Goal: Information Seeking & Learning: Learn about a topic

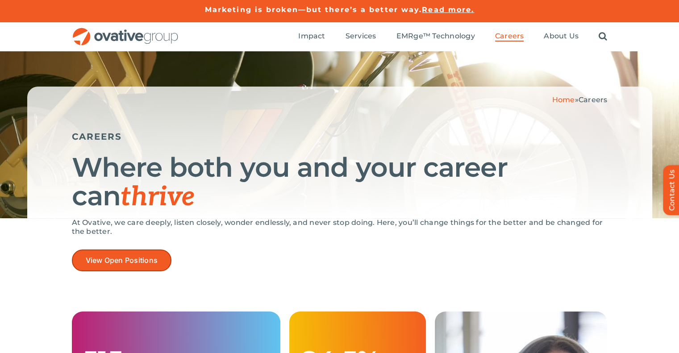
click at [167, 261] on link "View Open Positions" at bounding box center [122, 260] width 100 height 22
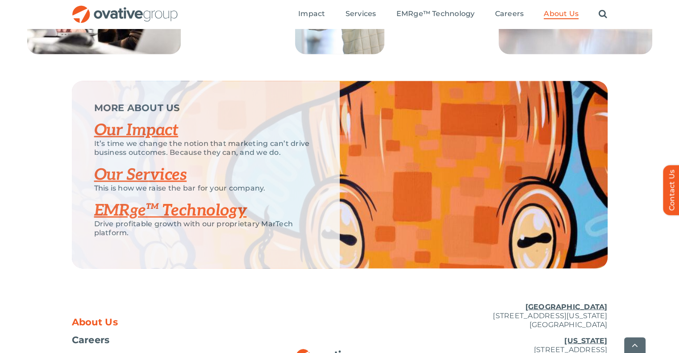
scroll to position [1933, 0]
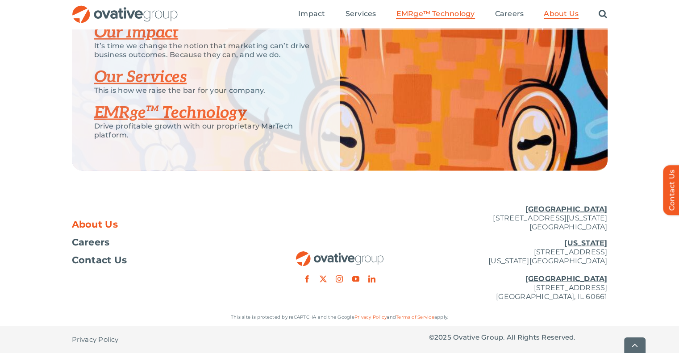
click at [408, 12] on span "EMRge™ Technology" at bounding box center [435, 13] width 79 height 9
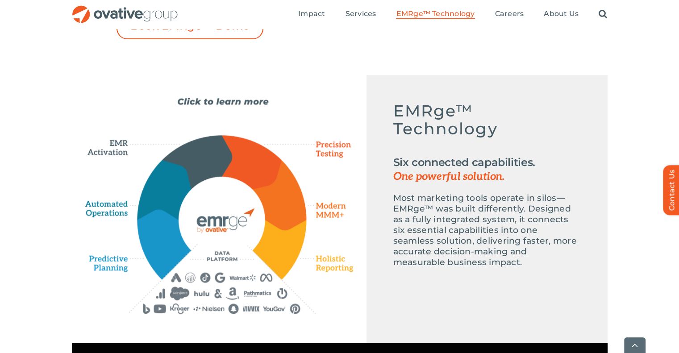
scroll to position [376, 0]
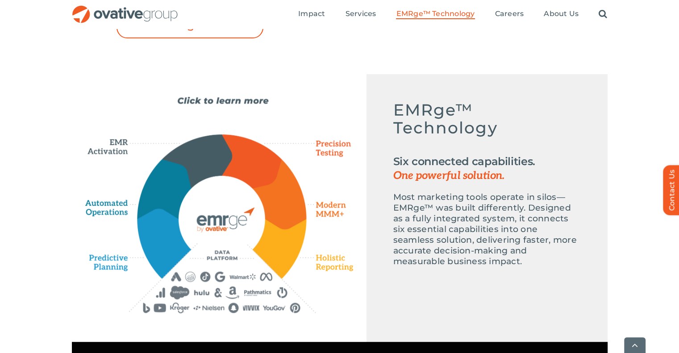
click at [364, 8] on ul "Impact Expert Insights Case Studies Awards & Press Services Media Measurement C…" at bounding box center [452, 14] width 309 height 29
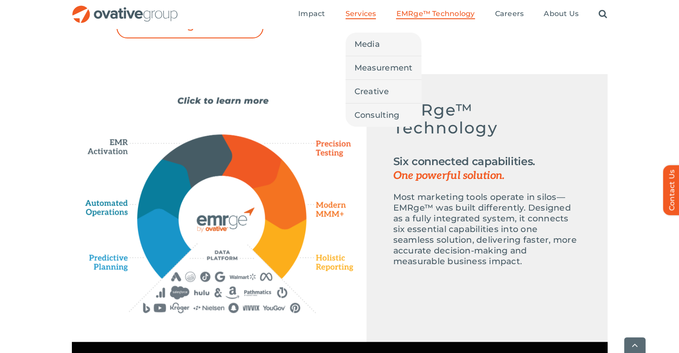
click at [364, 9] on span "Services" at bounding box center [360, 13] width 31 height 9
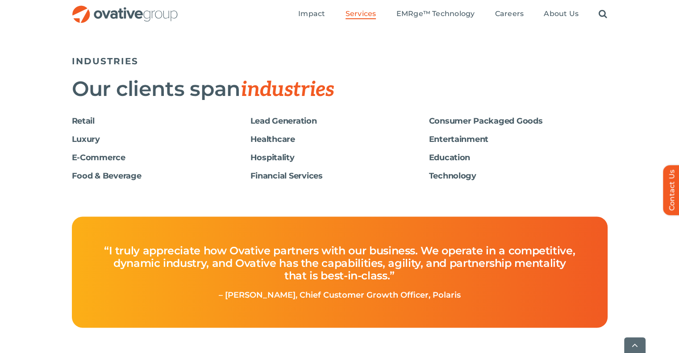
scroll to position [1569, 0]
